Goal: Task Accomplishment & Management: Use online tool/utility

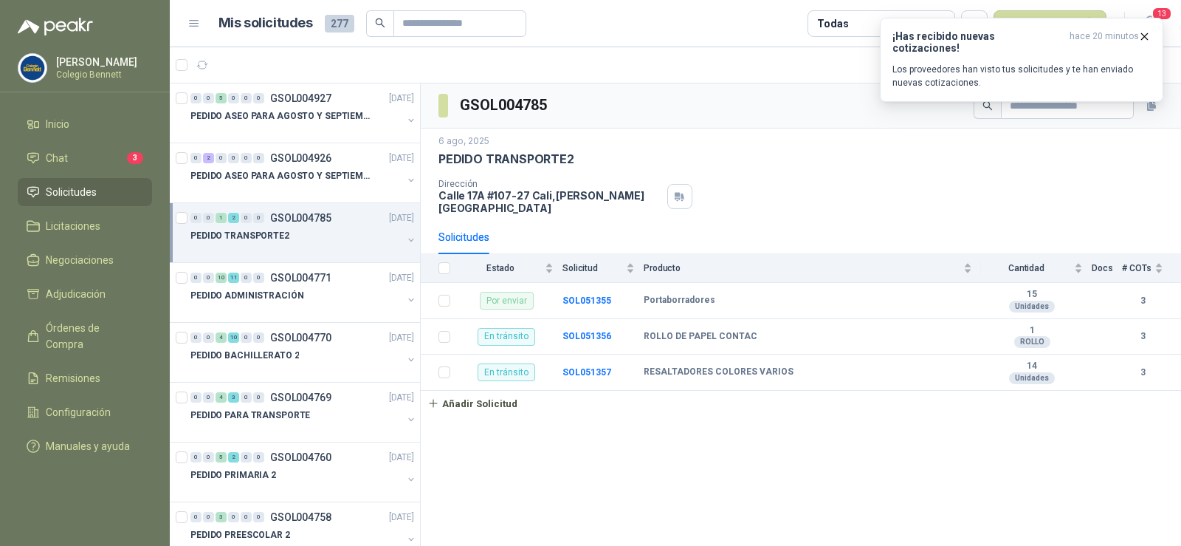
scroll to position [1, 0]
click at [89, 157] on li "Chat 3" at bounding box center [85, 158] width 117 height 16
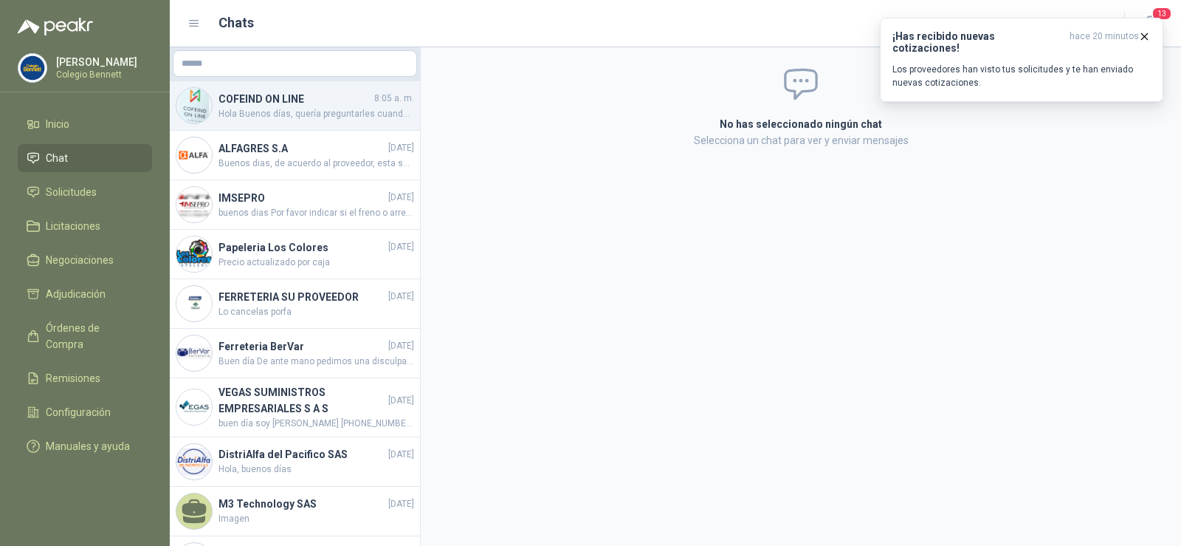
click at [283, 102] on h4 "COFEIND ON LINE" at bounding box center [295, 99] width 153 height 16
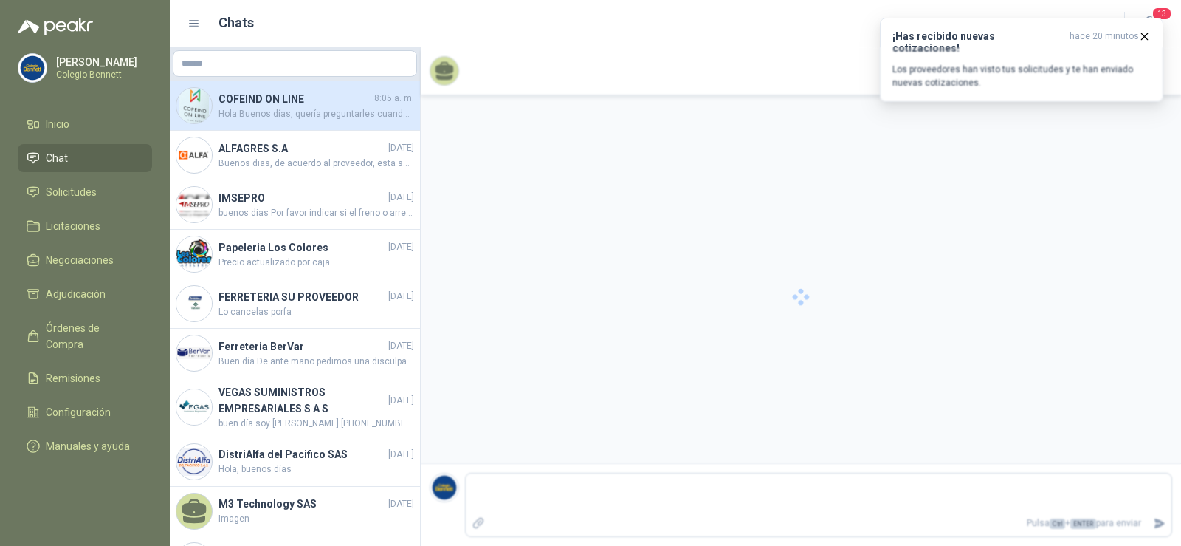
scroll to position [179, 0]
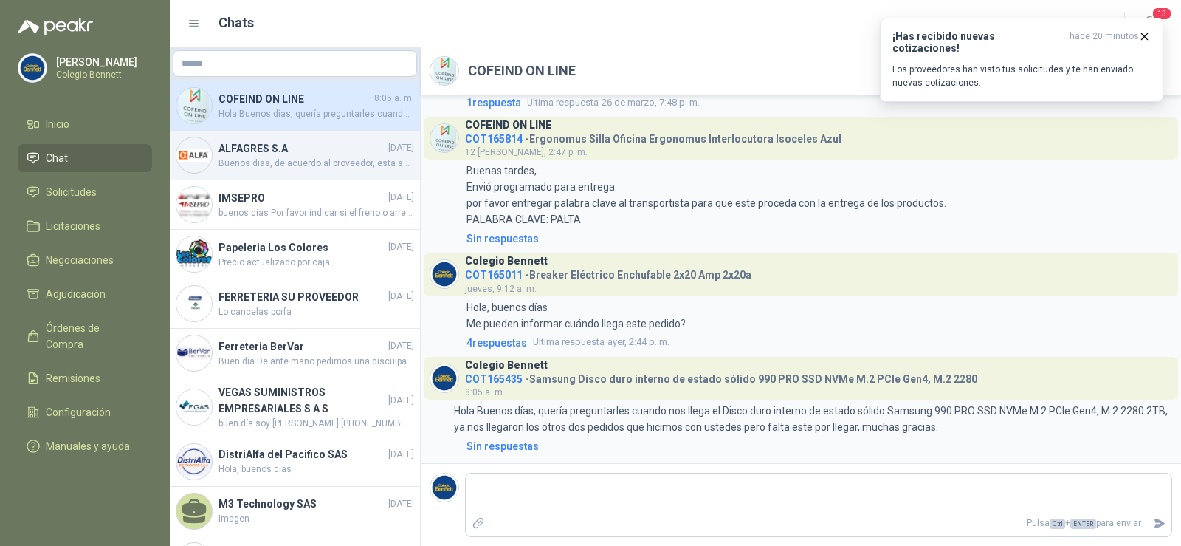
click at [266, 148] on h4 "ALFAGRES S.A" at bounding box center [302, 148] width 167 height 16
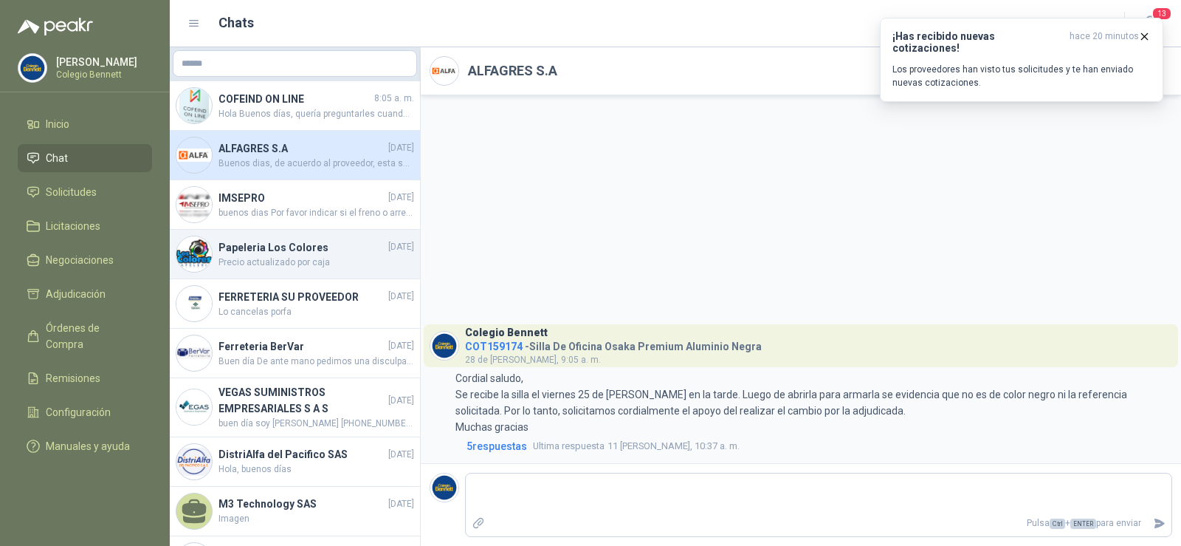
click at [252, 260] on span "Precio actualizado por caja" at bounding box center [317, 262] width 196 height 14
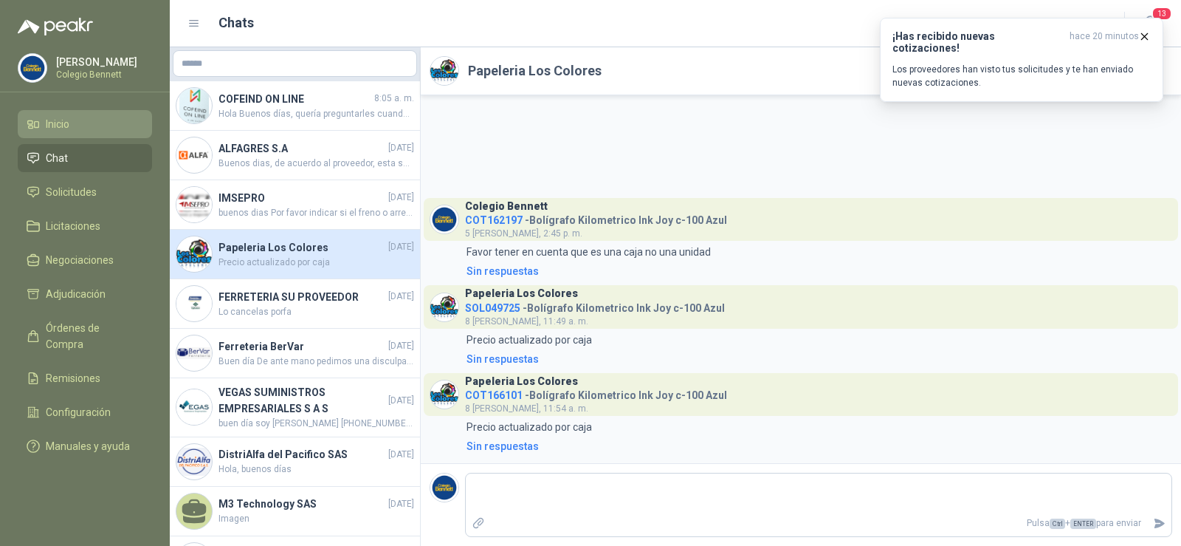
click at [59, 119] on span "Inicio" at bounding box center [58, 124] width 24 height 16
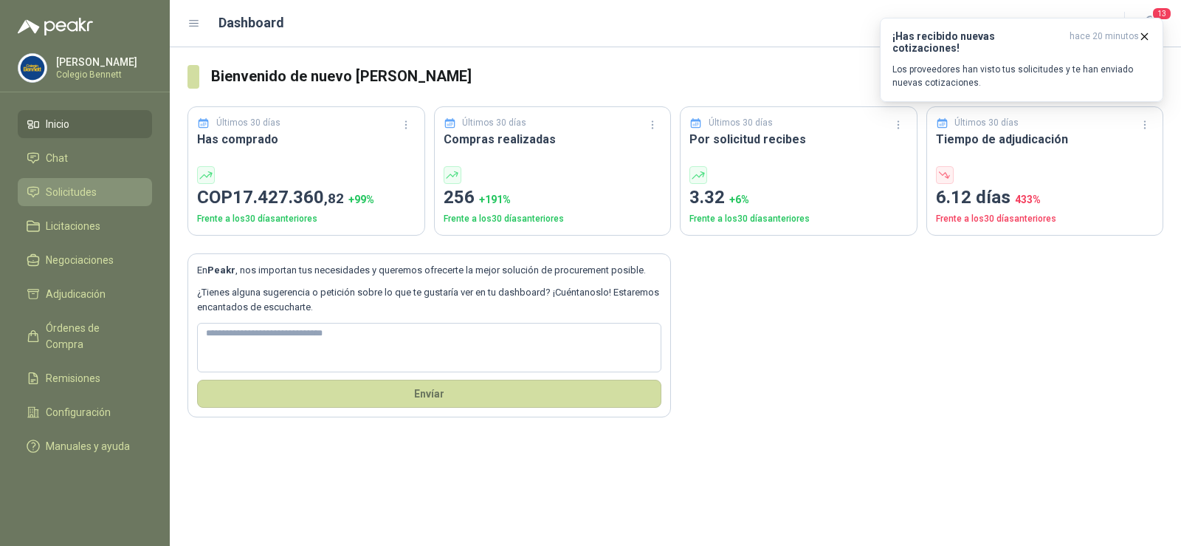
click at [78, 192] on span "Solicitudes" at bounding box center [71, 192] width 51 height 16
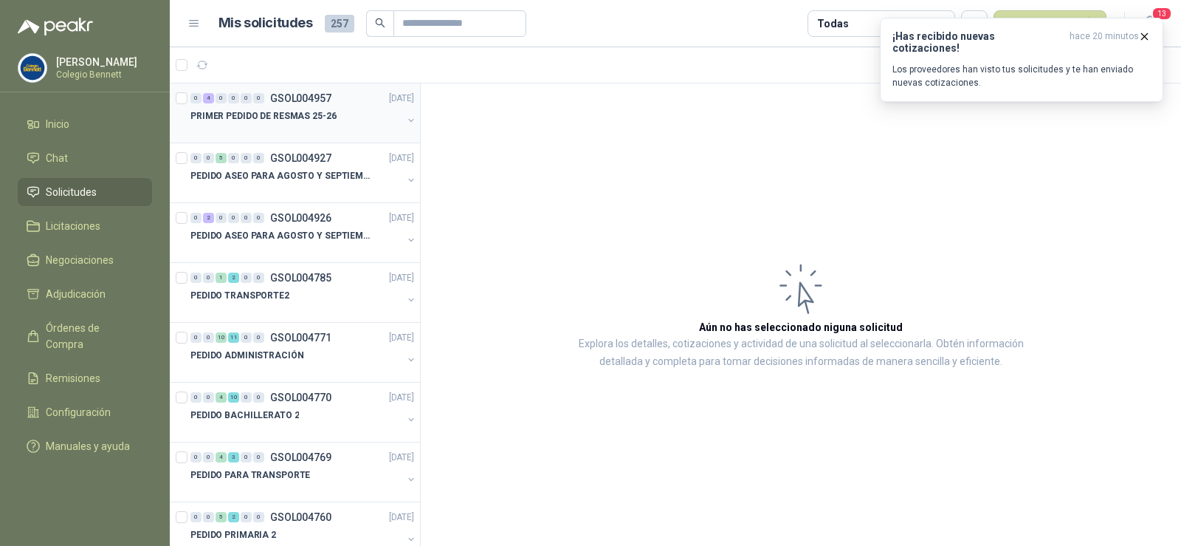
click at [260, 111] on p "PRIMER PEDIDO DE RESMAS 25-26" at bounding box center [263, 116] width 146 height 14
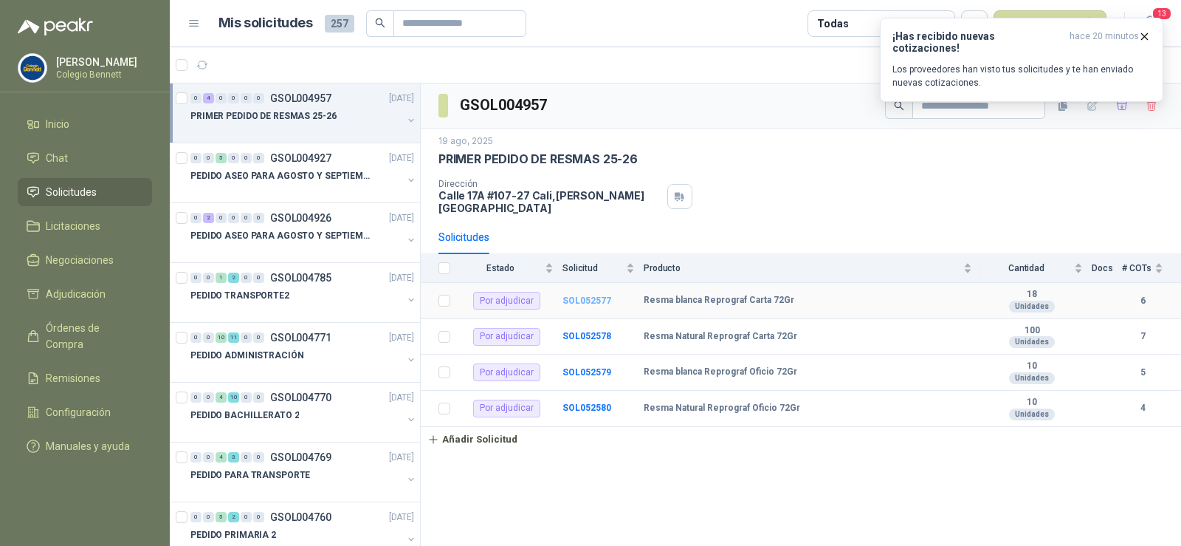
click at [580, 295] on b "SOL052577" at bounding box center [587, 300] width 49 height 10
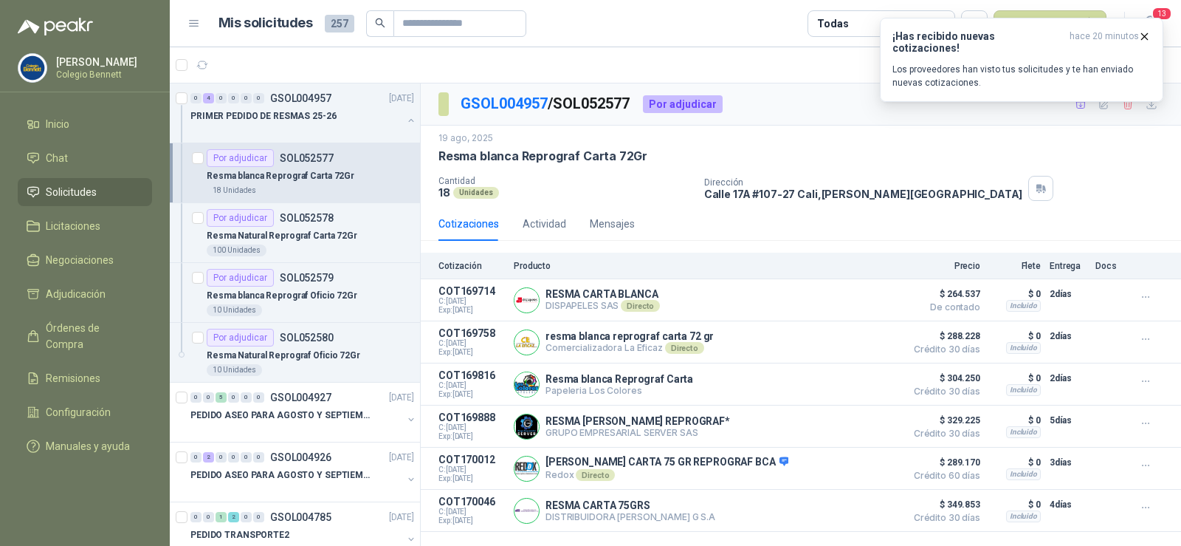
click at [265, 183] on div "Resma blanca Reprograf Carta 72Gr" at bounding box center [310, 176] width 207 height 18
click at [405, 122] on button "button" at bounding box center [411, 120] width 12 height 12
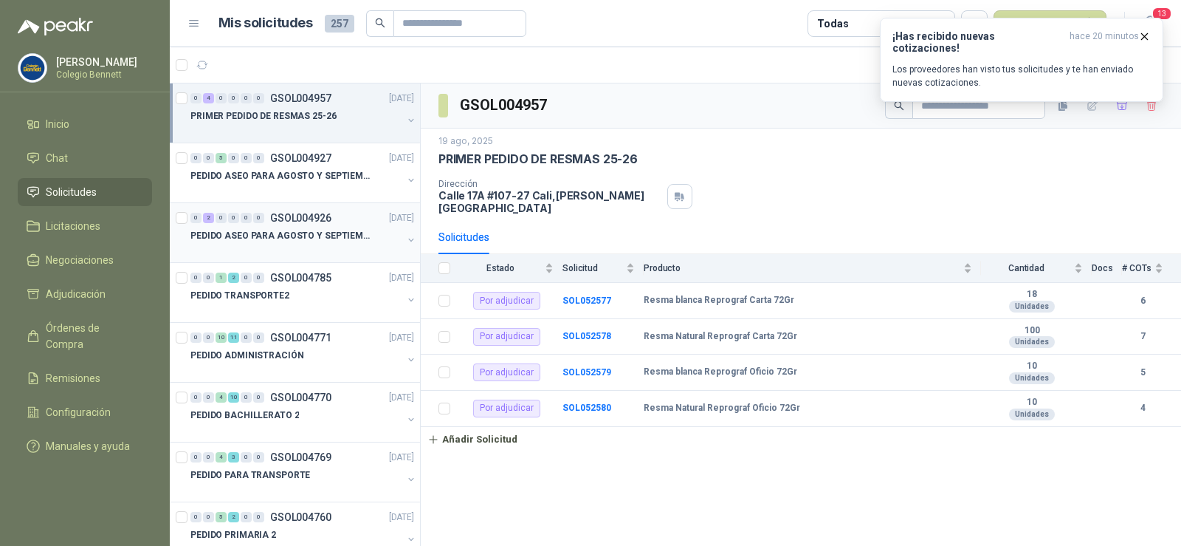
click at [301, 230] on p "PEDIDO ASEO PARA AGOSTO Y SEPTIEMBRE" at bounding box center [282, 236] width 184 height 14
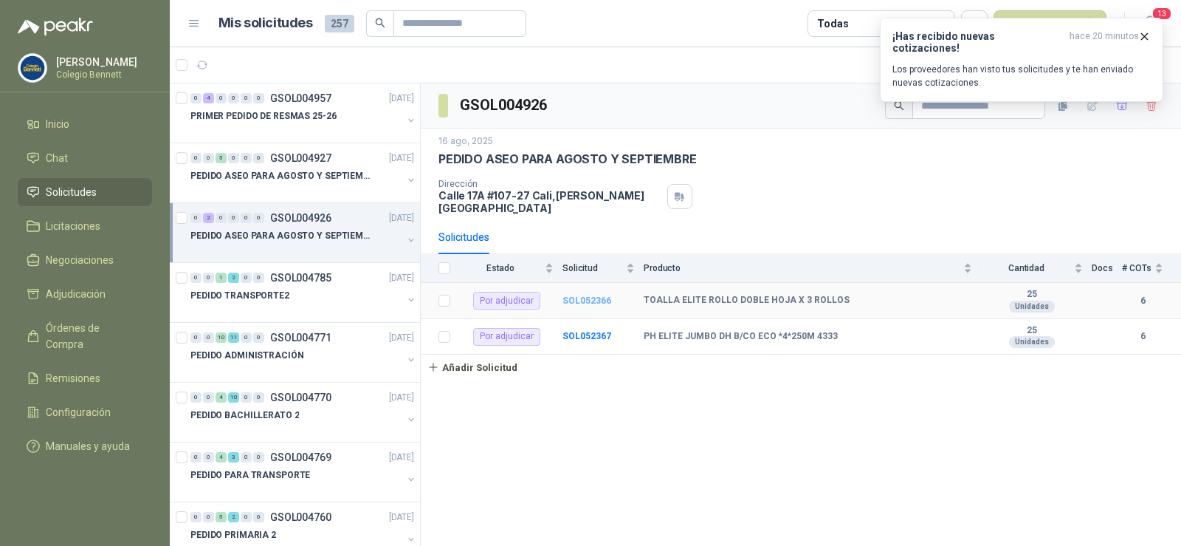
click at [591, 295] on b "SOL052366" at bounding box center [587, 300] width 49 height 10
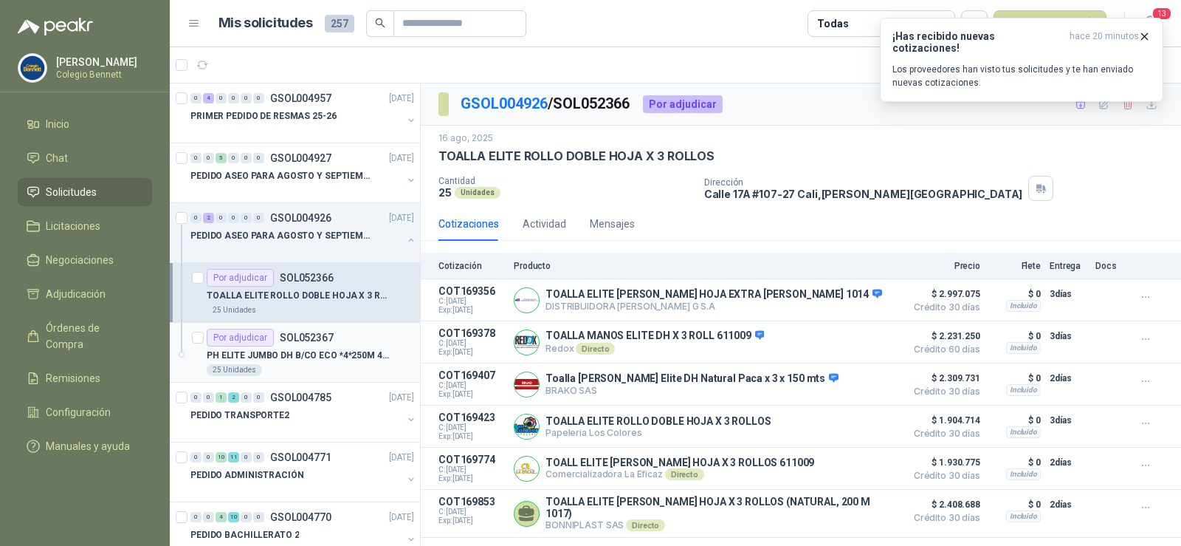
click at [343, 354] on p "PH ELITE JUMBO DH B/CO ECO *4*250M 4333" at bounding box center [299, 355] width 184 height 14
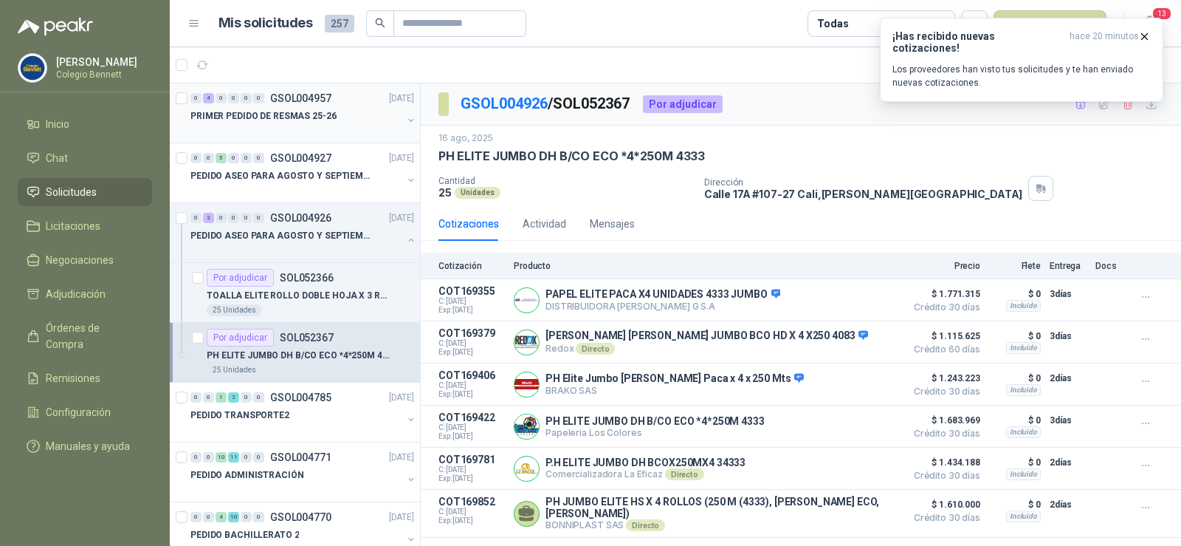
click at [244, 111] on p "PRIMER PEDIDO DE RESMAS 25-26" at bounding box center [263, 116] width 146 height 14
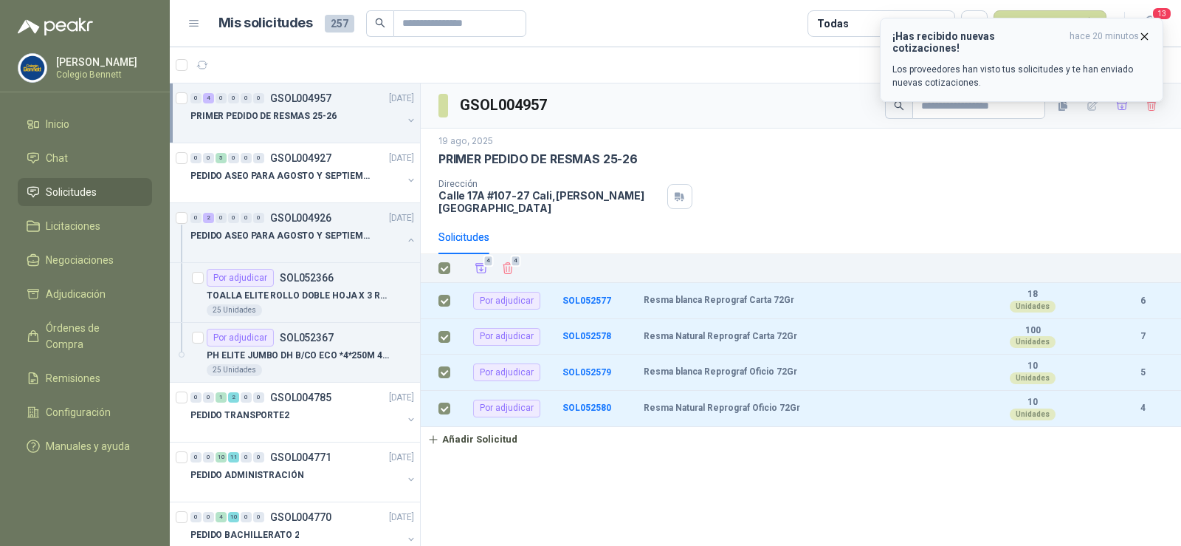
click at [1146, 35] on icon "button" at bounding box center [1144, 36] width 13 height 13
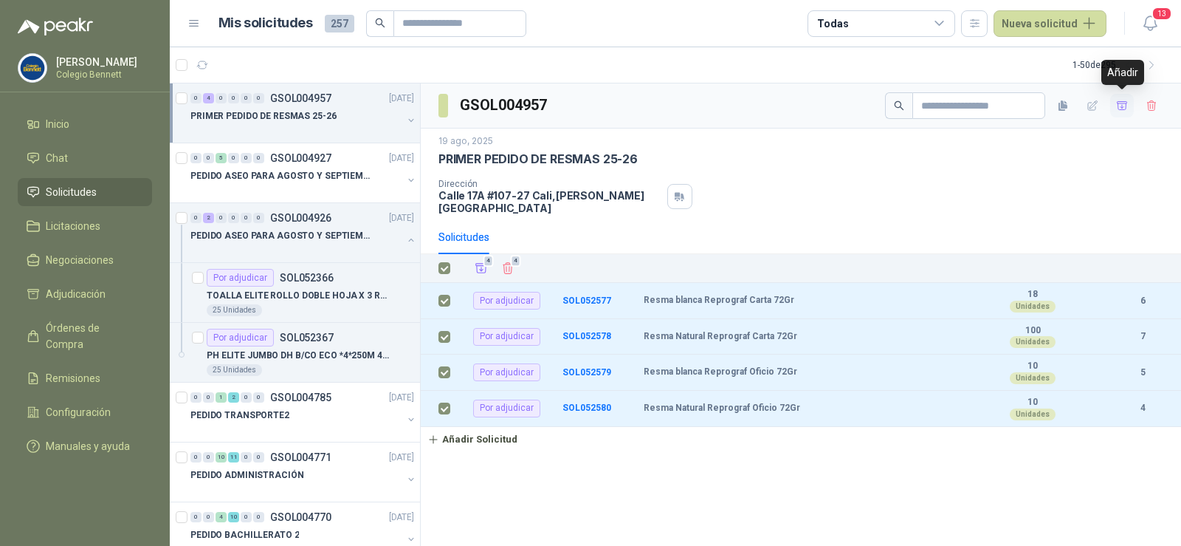
click at [1121, 100] on icon "button" at bounding box center [1122, 106] width 13 height 13
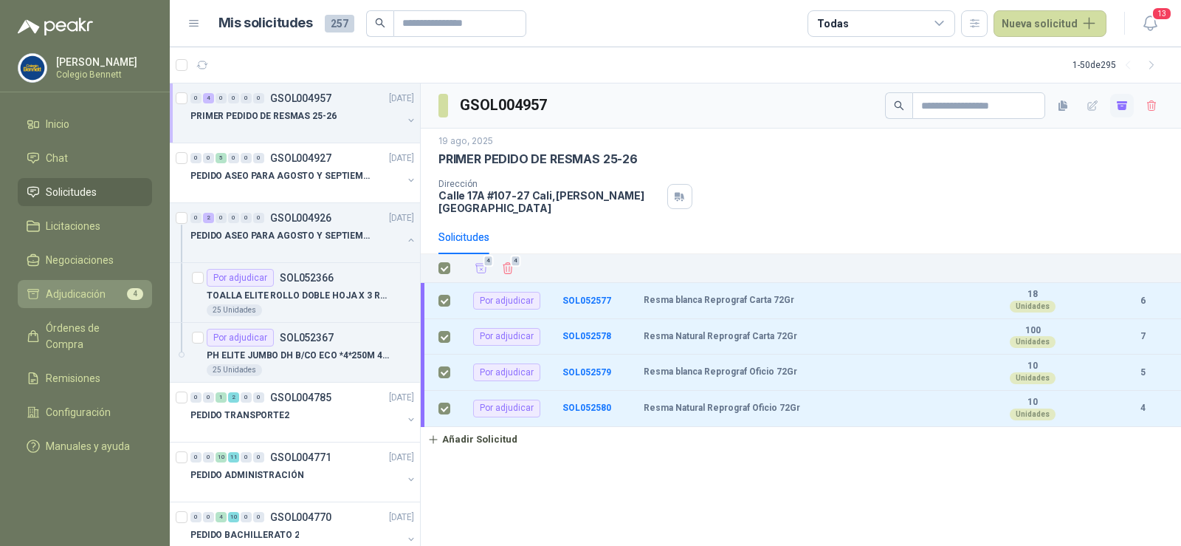
click at [89, 298] on span "Adjudicación" at bounding box center [76, 294] width 60 height 16
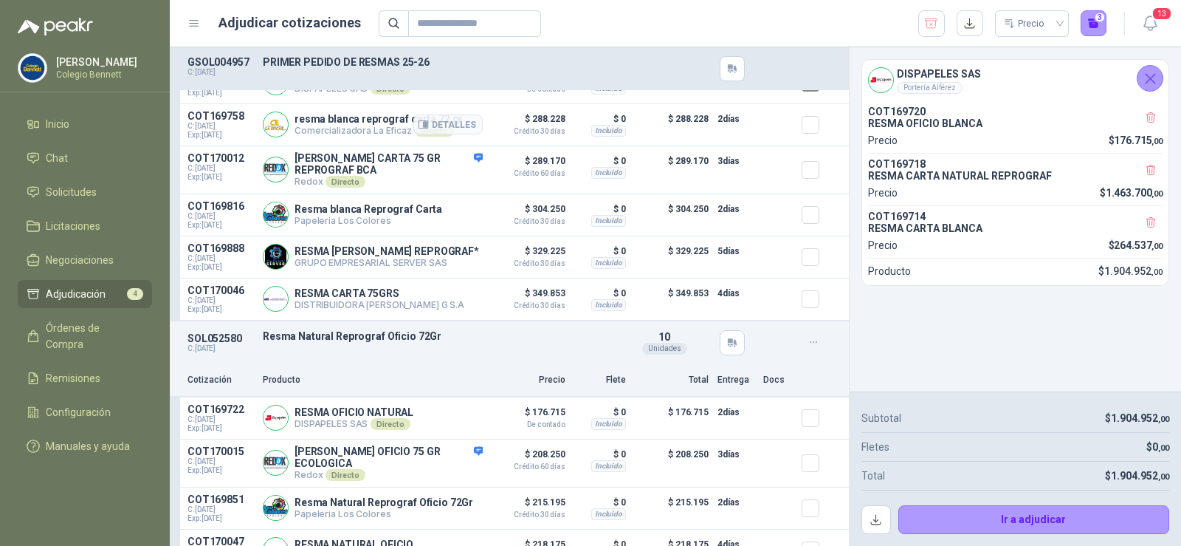
scroll to position [872, 0]
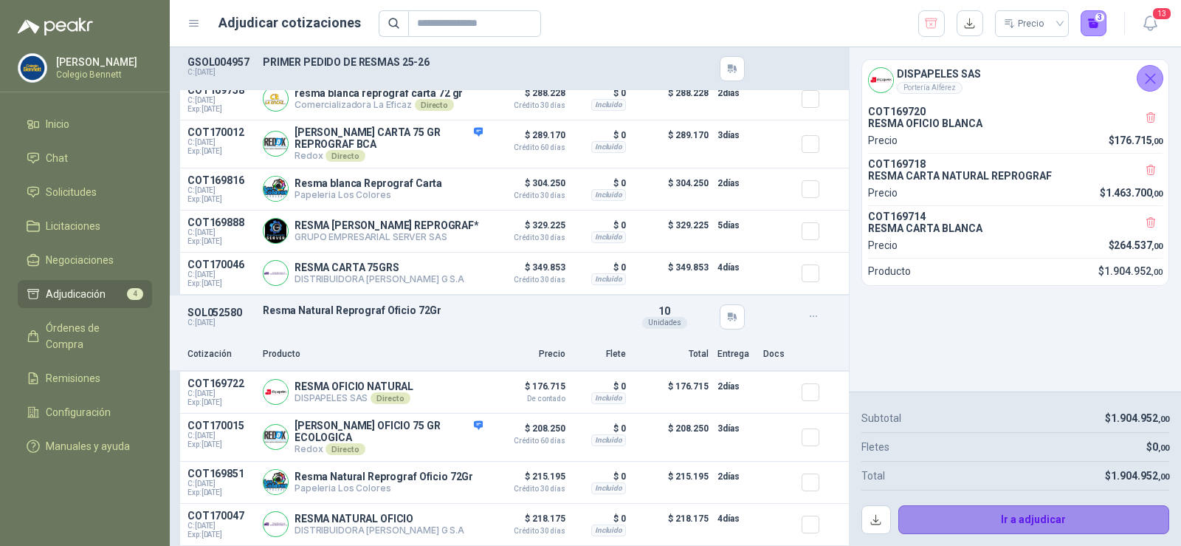
click at [1063, 515] on button "Ir a adjudicar" at bounding box center [1034, 520] width 272 height 30
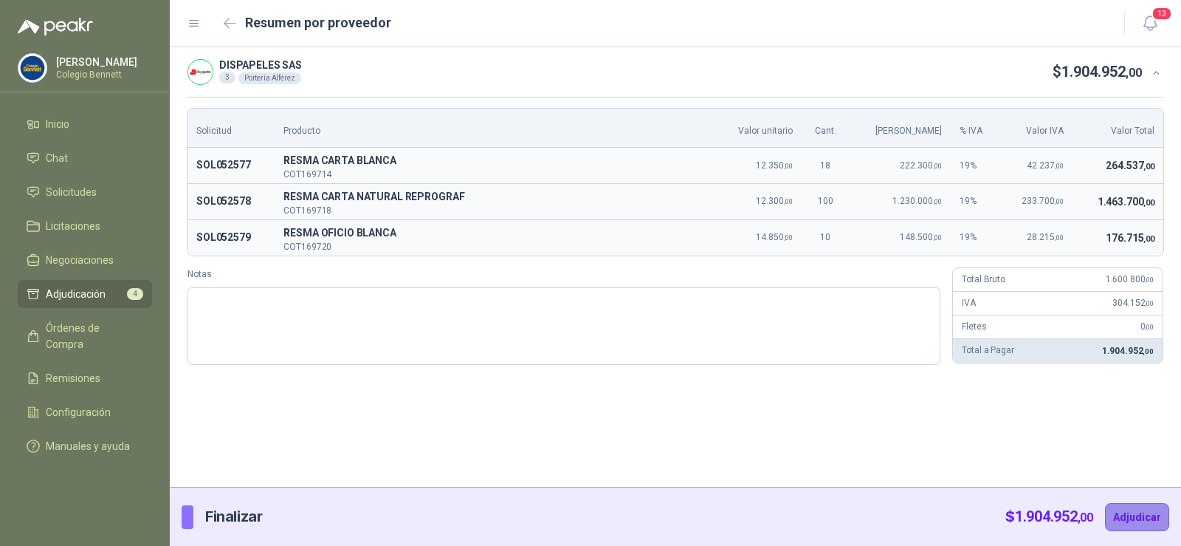
click at [1141, 508] on button "Adjudicar" at bounding box center [1137, 517] width 64 height 28
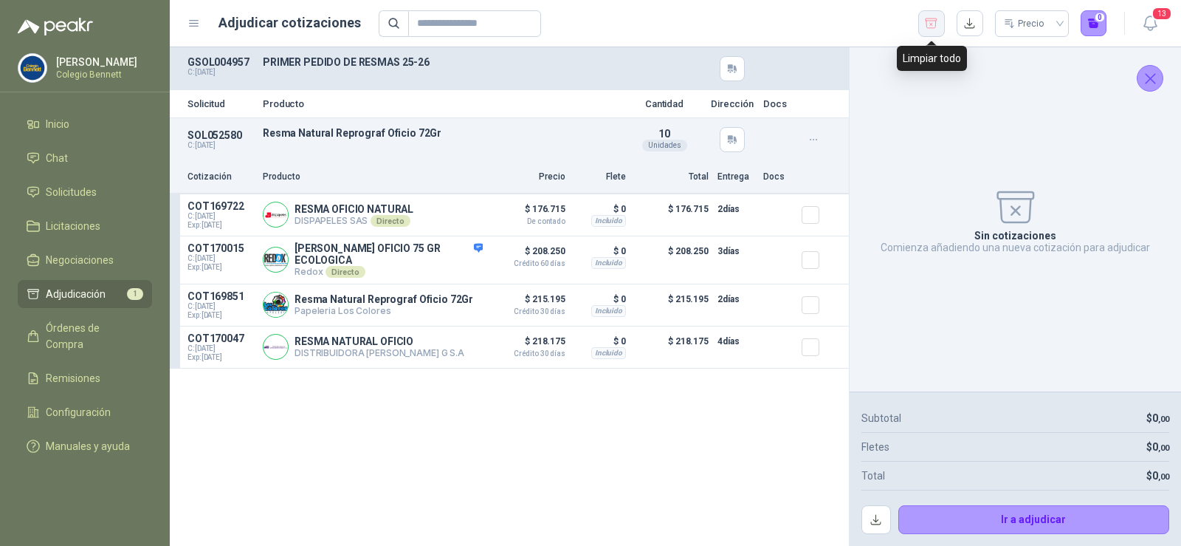
click at [928, 21] on icon "button" at bounding box center [931, 23] width 14 height 15
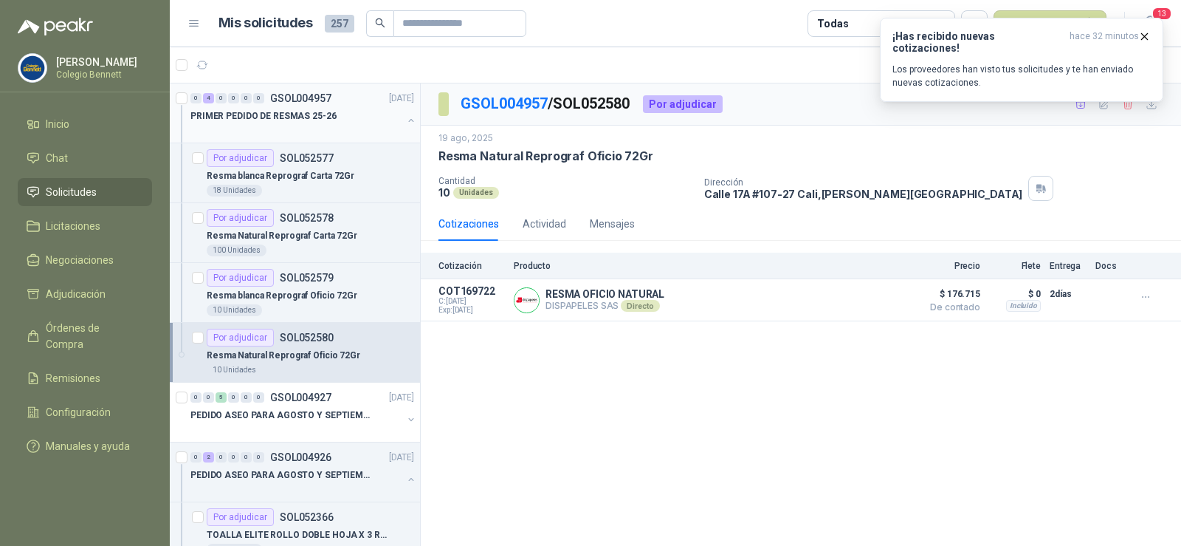
click at [326, 110] on p "PRIMER PEDIDO DE RESMAS 25-26" at bounding box center [263, 116] width 146 height 14
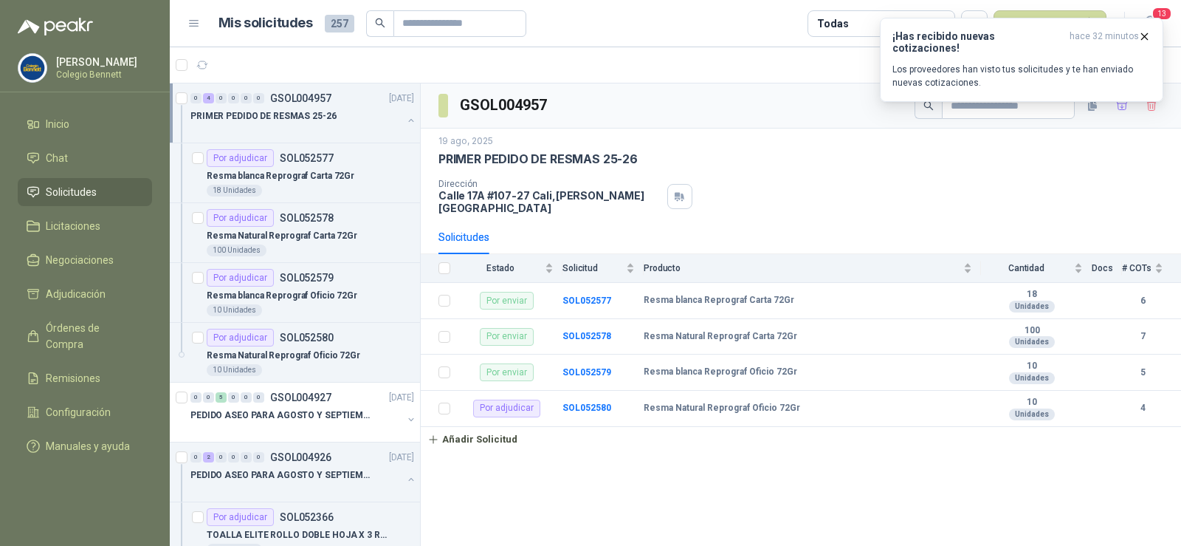
click at [50, 185] on span "Solicitudes" at bounding box center [71, 192] width 51 height 16
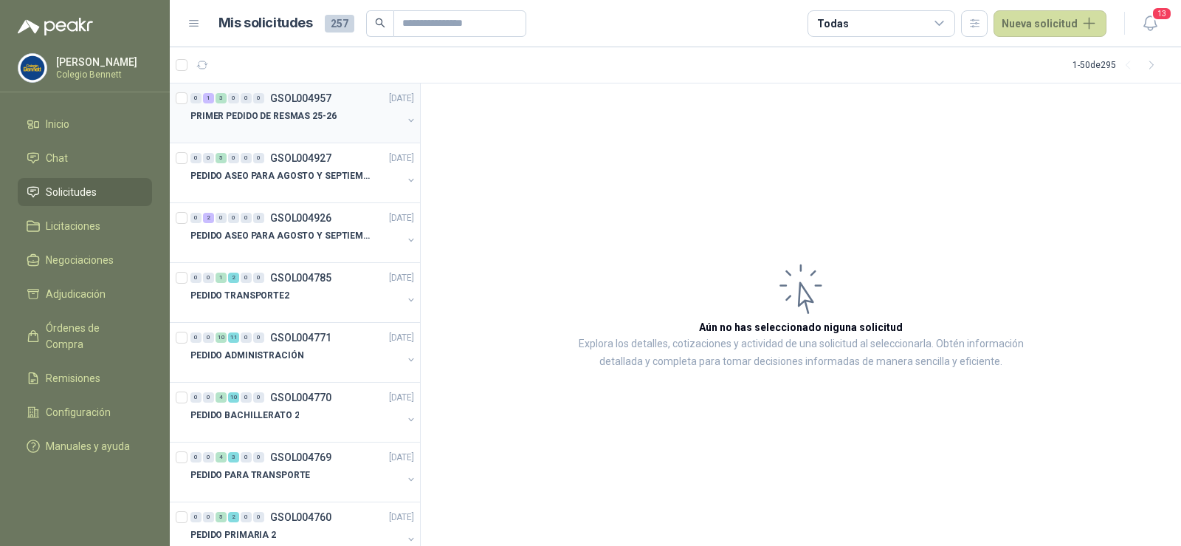
click at [228, 120] on p "PRIMER PEDIDO DE RESMAS 25-26" at bounding box center [263, 116] width 146 height 14
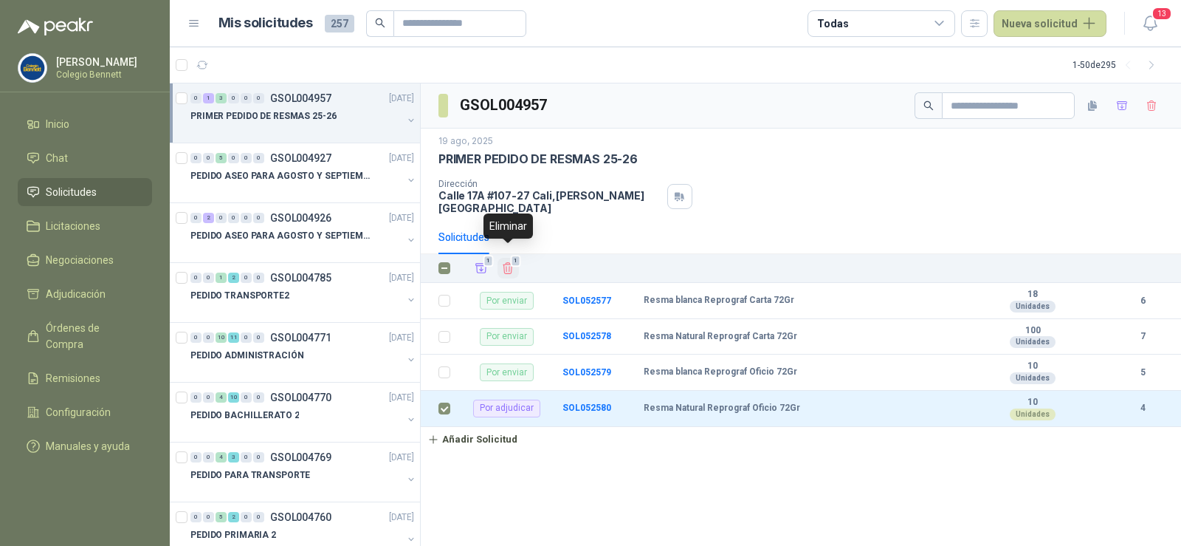
click at [508, 261] on icon "Eliminar" at bounding box center [507, 267] width 13 height 13
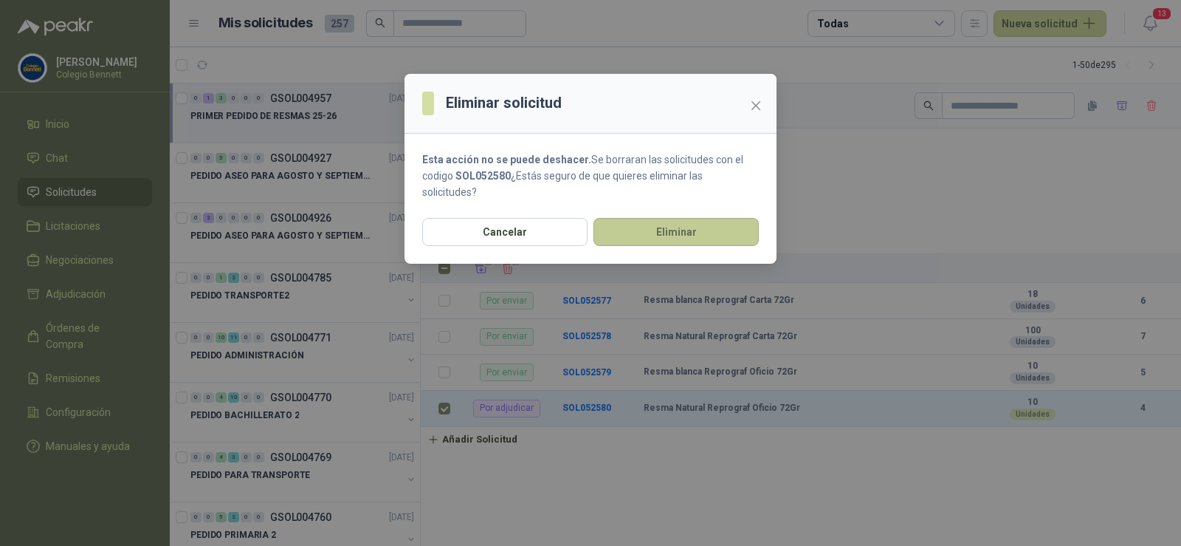
click at [645, 230] on button "Eliminar" at bounding box center [676, 232] width 165 height 28
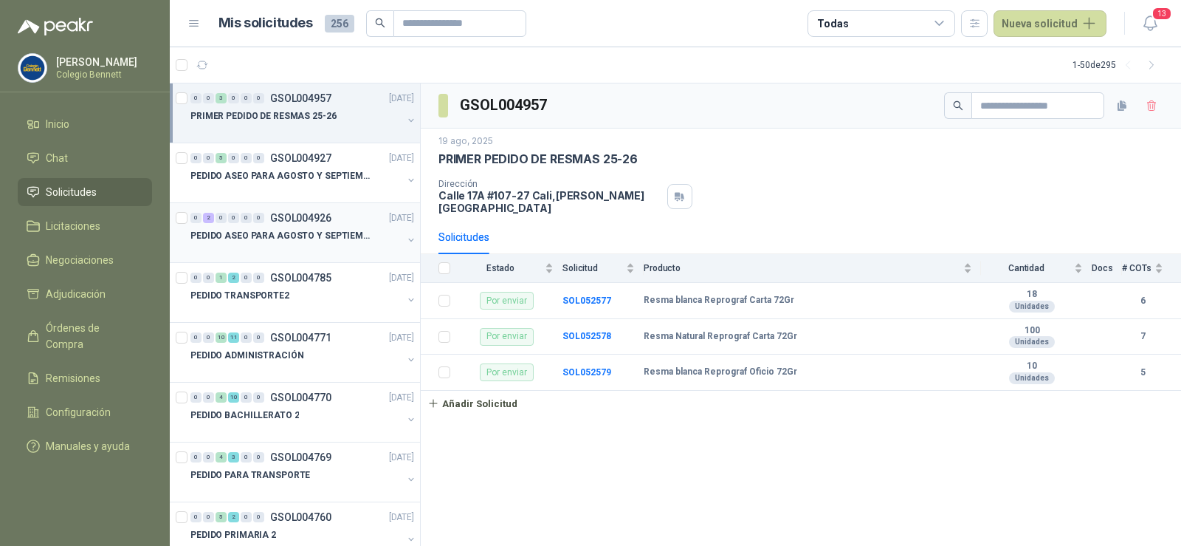
click at [307, 234] on p "PEDIDO ASEO PARA AGOSTO Y SEPTIEMBRE" at bounding box center [282, 236] width 184 height 14
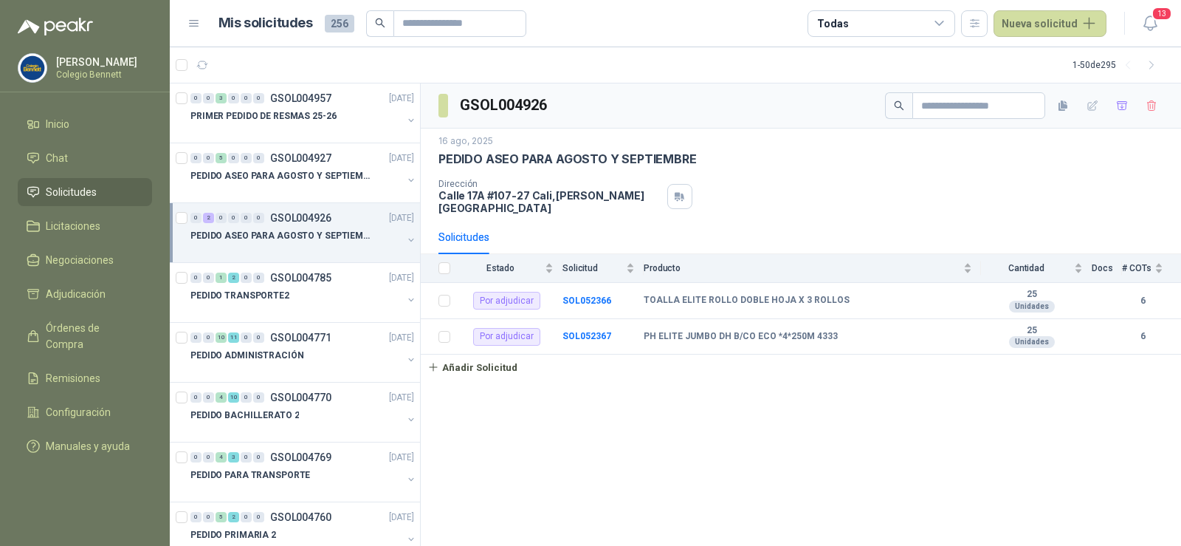
click at [243, 233] on p "PEDIDO ASEO PARA AGOSTO Y SEPTIEMBRE" at bounding box center [282, 236] width 184 height 14
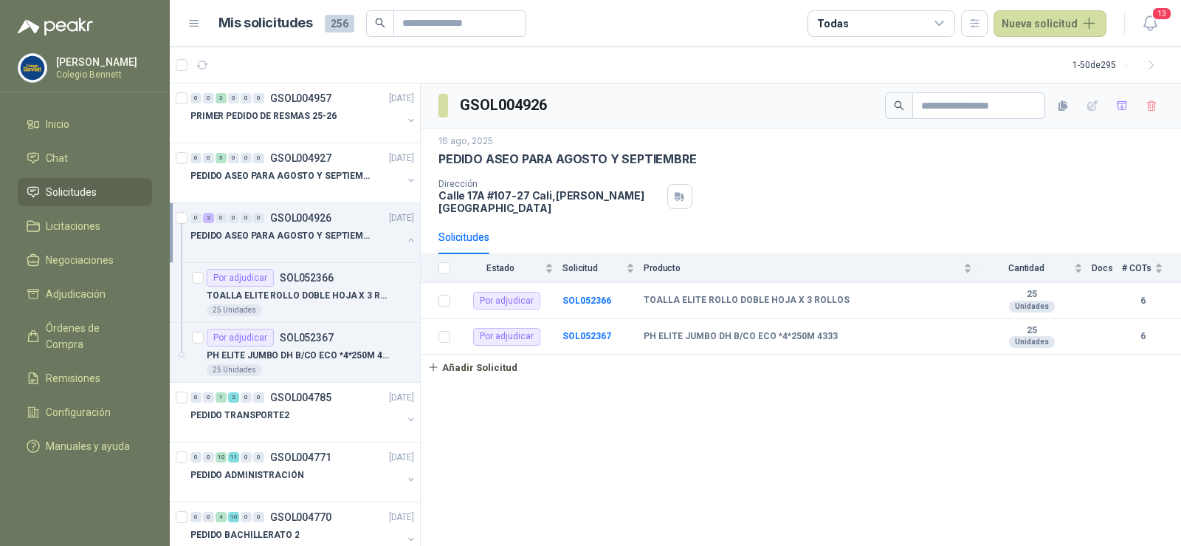
click at [243, 233] on p "PEDIDO ASEO PARA AGOSTO Y SEPTIEMBRE" at bounding box center [282, 236] width 184 height 14
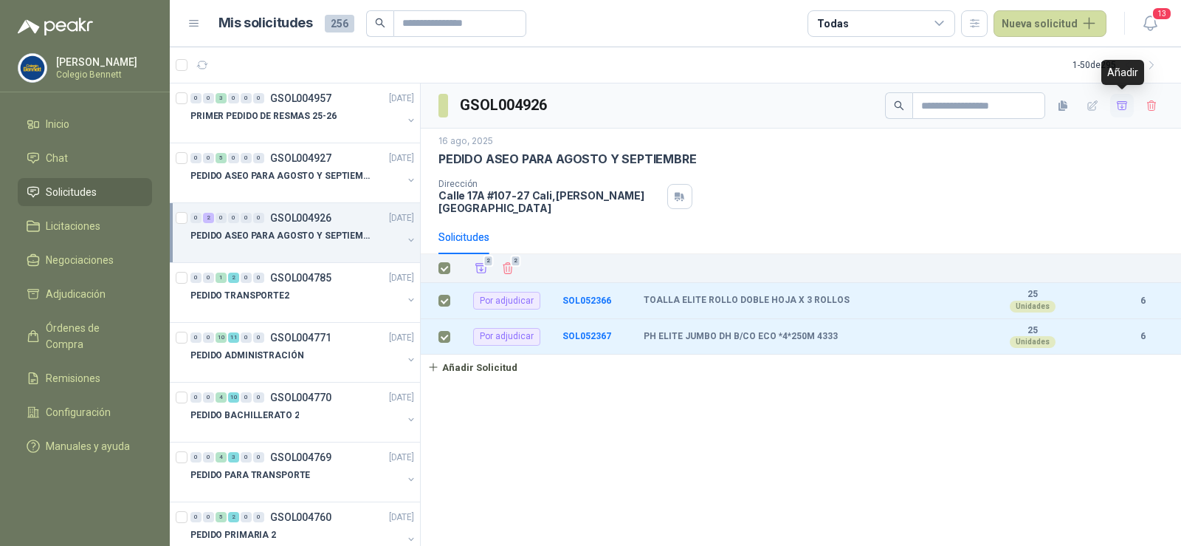
click at [1124, 105] on icon "button" at bounding box center [1122, 106] width 13 height 13
click at [111, 281] on link "Adjudicación 2" at bounding box center [85, 294] width 134 height 28
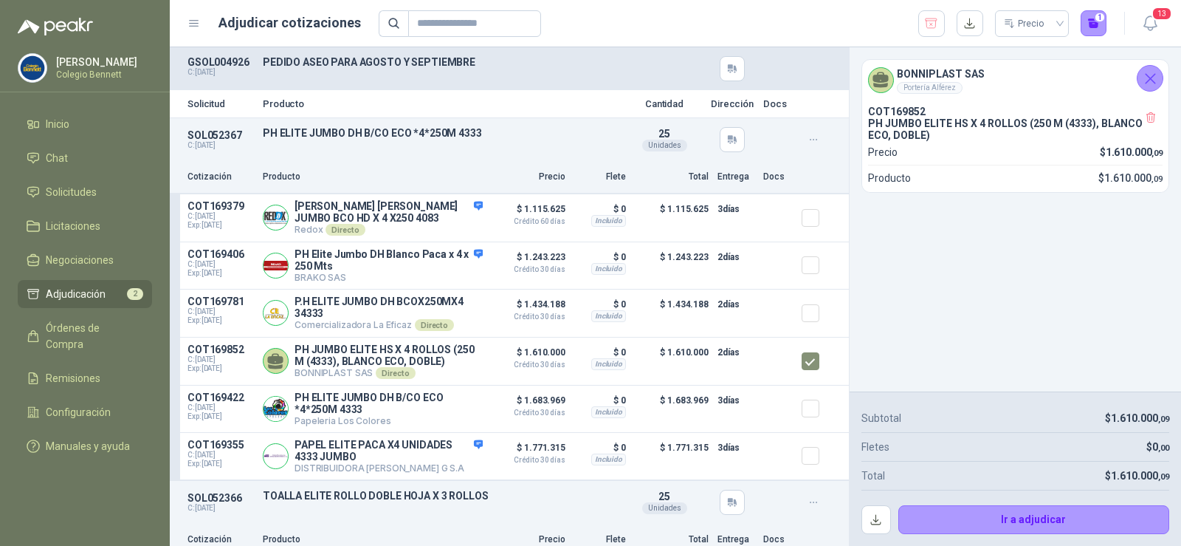
scroll to position [314, 0]
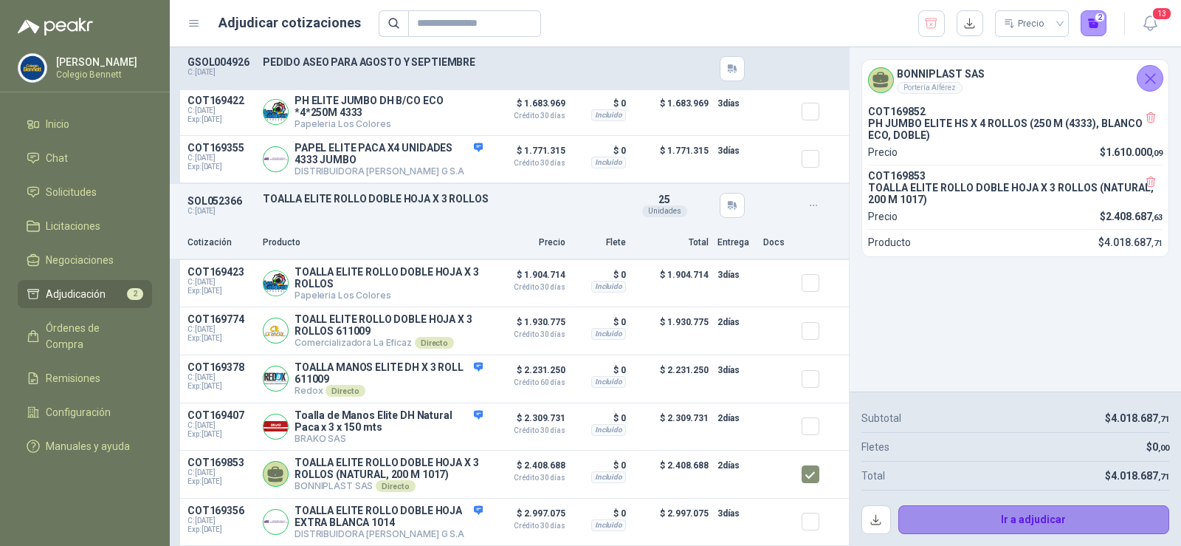
click at [1013, 518] on button "Ir a adjudicar" at bounding box center [1034, 520] width 272 height 30
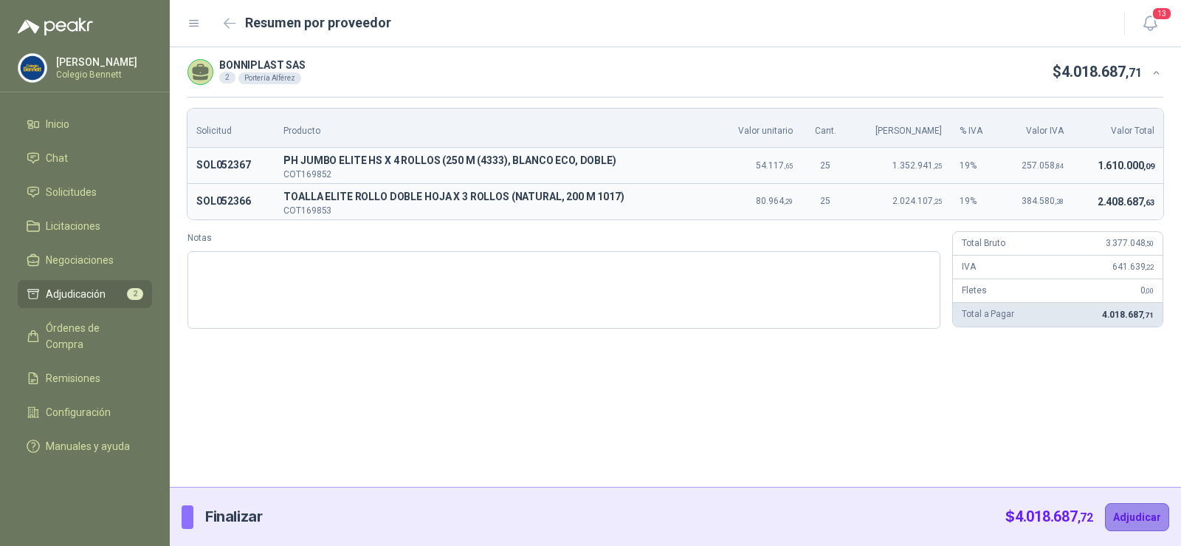
click at [1127, 515] on button "Adjudicar" at bounding box center [1137, 517] width 64 height 28
